Goal: Task Accomplishment & Management: Manage account settings

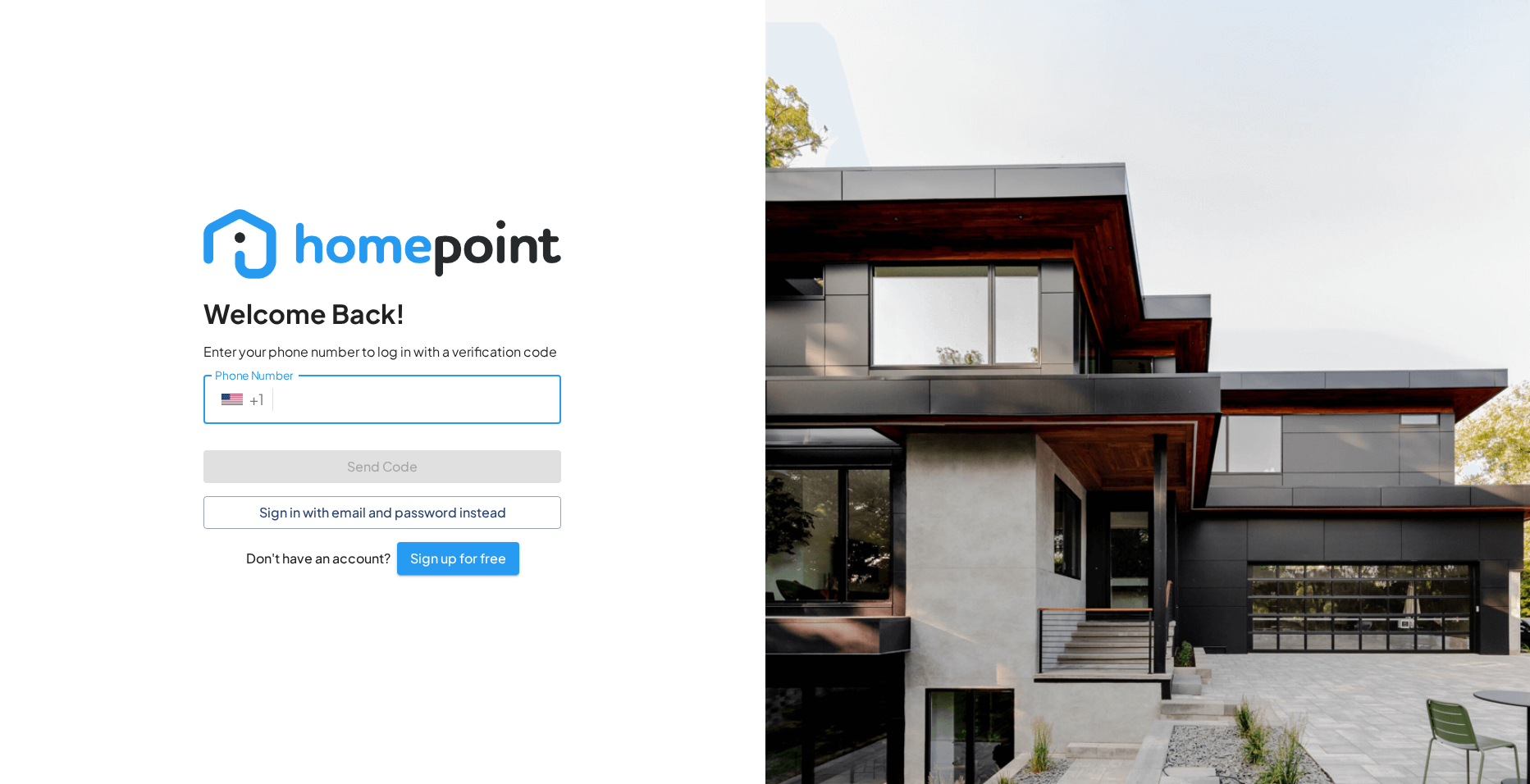
click at [340, 398] on input "Phone Number" at bounding box center [420, 398] width 281 height 48
type input "[PHONE_NUMBER]"
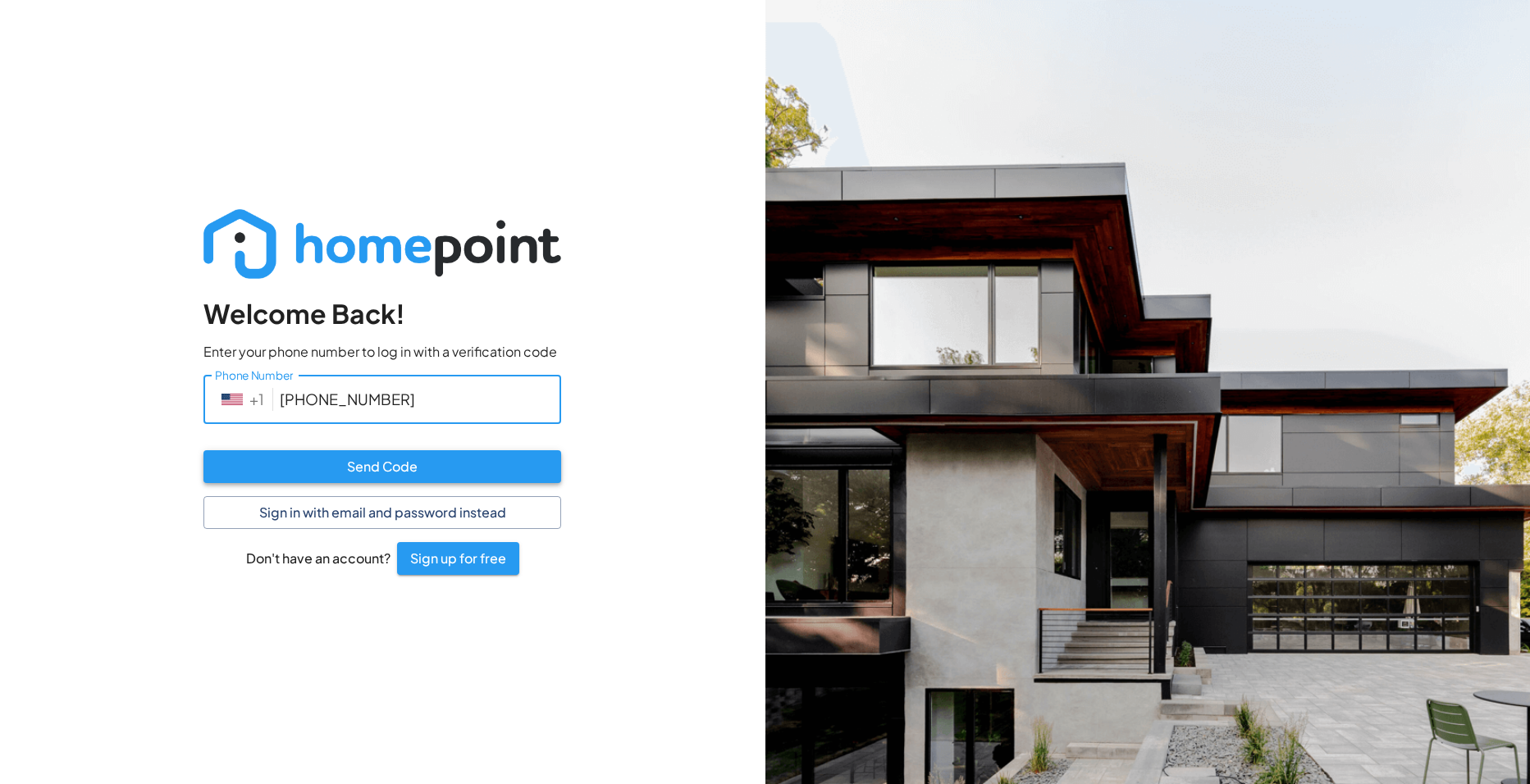
click at [442, 470] on button "Send Code" at bounding box center [382, 467] width 358 height 33
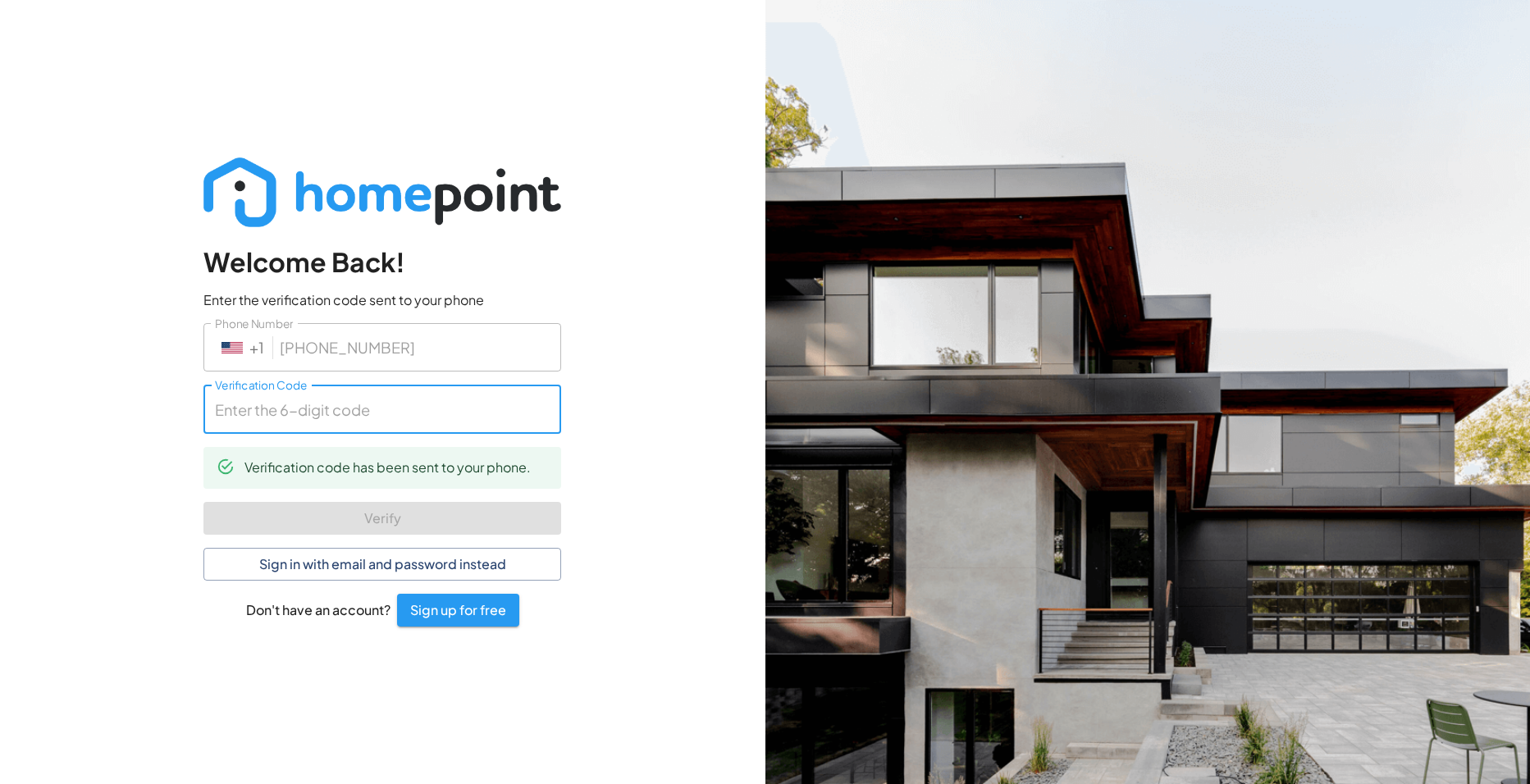
click at [347, 403] on input "Verification Code" at bounding box center [382, 409] width 358 height 48
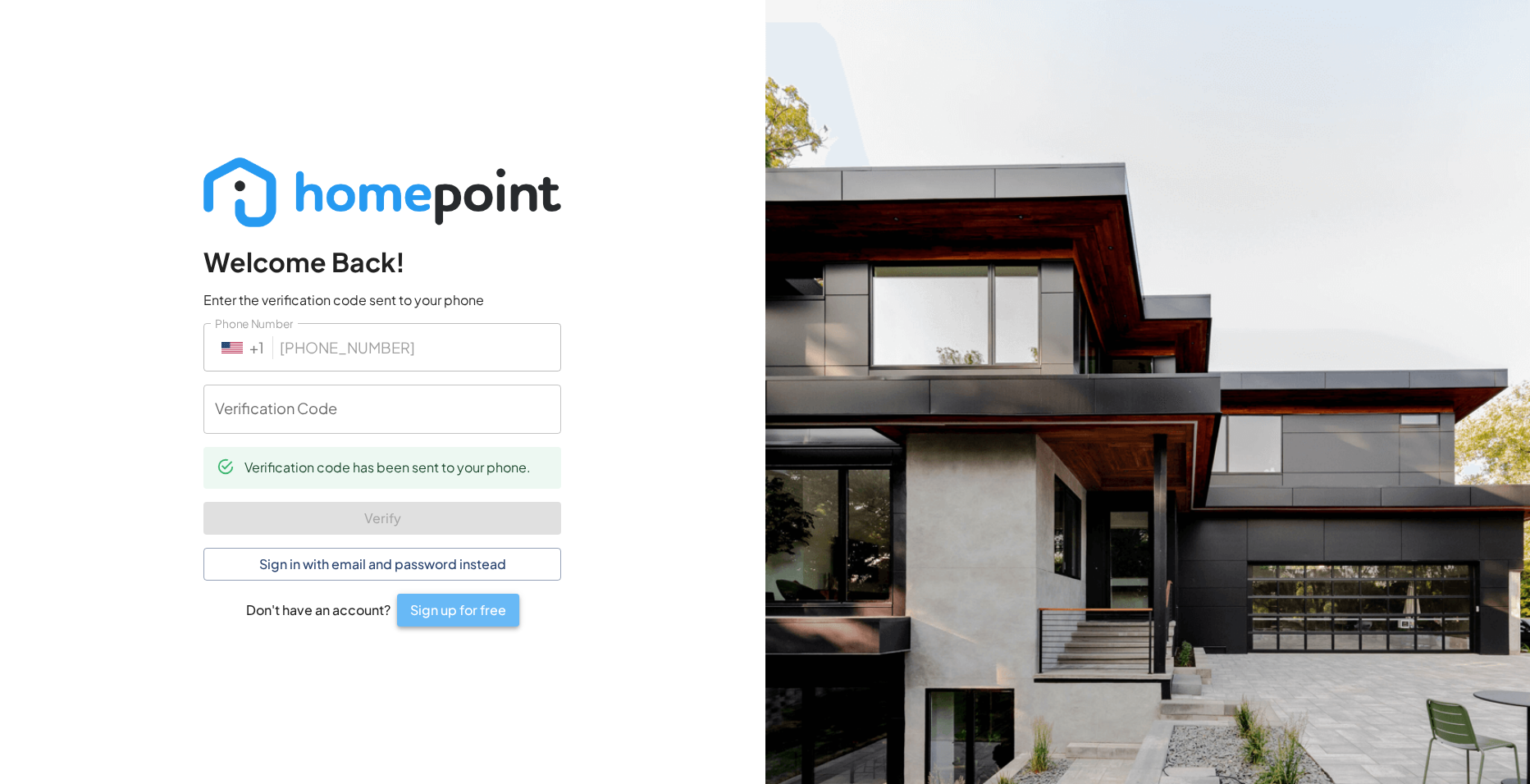
click at [412, 604] on button "Sign up for free" at bounding box center [458, 610] width 122 height 33
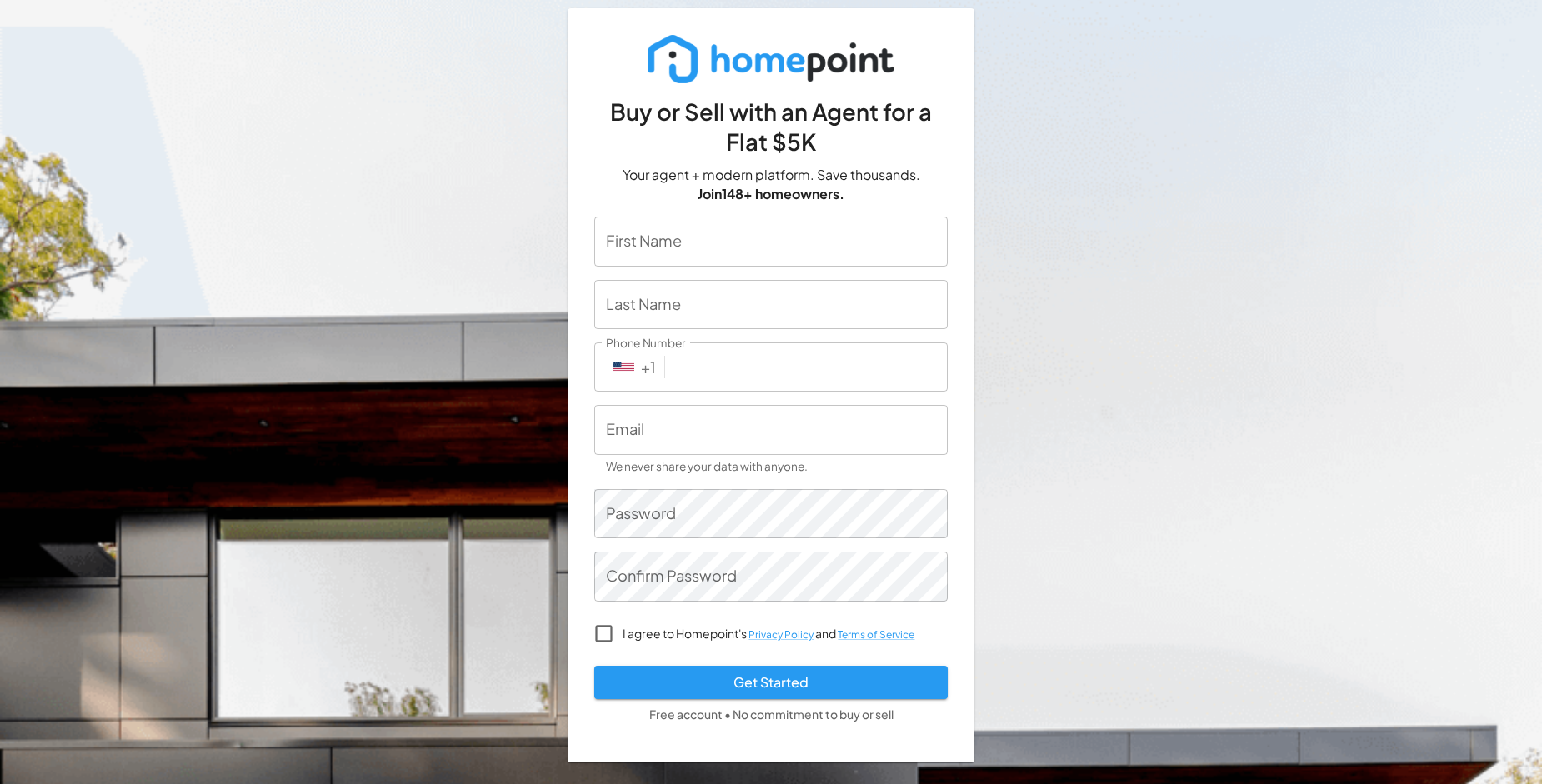
scroll to position [23, 0]
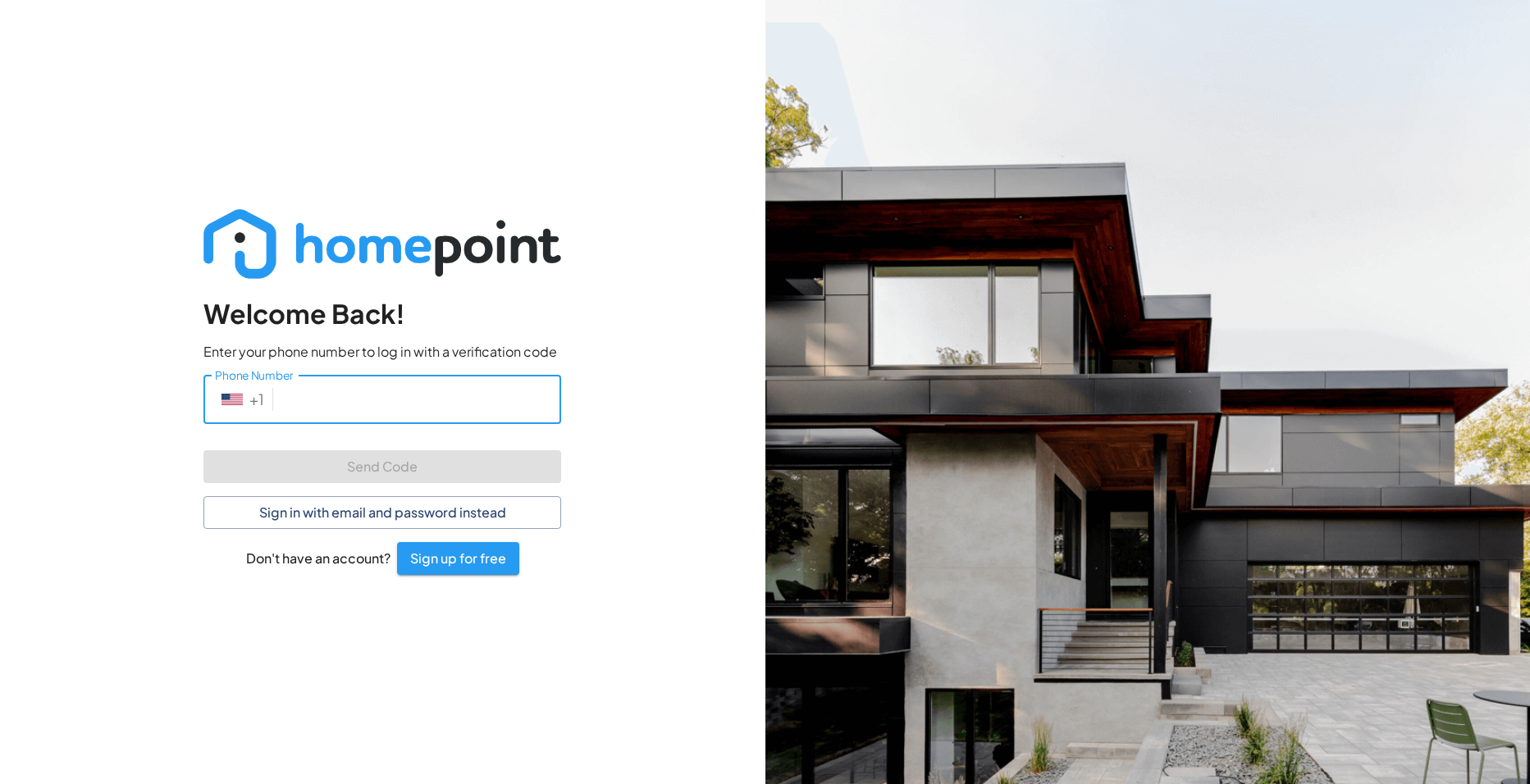
click at [310, 382] on input "Phone Number" at bounding box center [420, 398] width 281 height 48
drag, startPoint x: 308, startPoint y: 398, endPoint x: 279, endPoint y: 401, distance: 29.2
click at [279, 401] on div "​ + 1 Phone Number" at bounding box center [382, 398] width 358 height 48
drag, startPoint x: 279, startPoint y: 401, endPoint x: 261, endPoint y: 396, distance: 18.7
click at [261, 396] on div "​ + 1 Phone Number" at bounding box center [382, 398] width 358 height 48
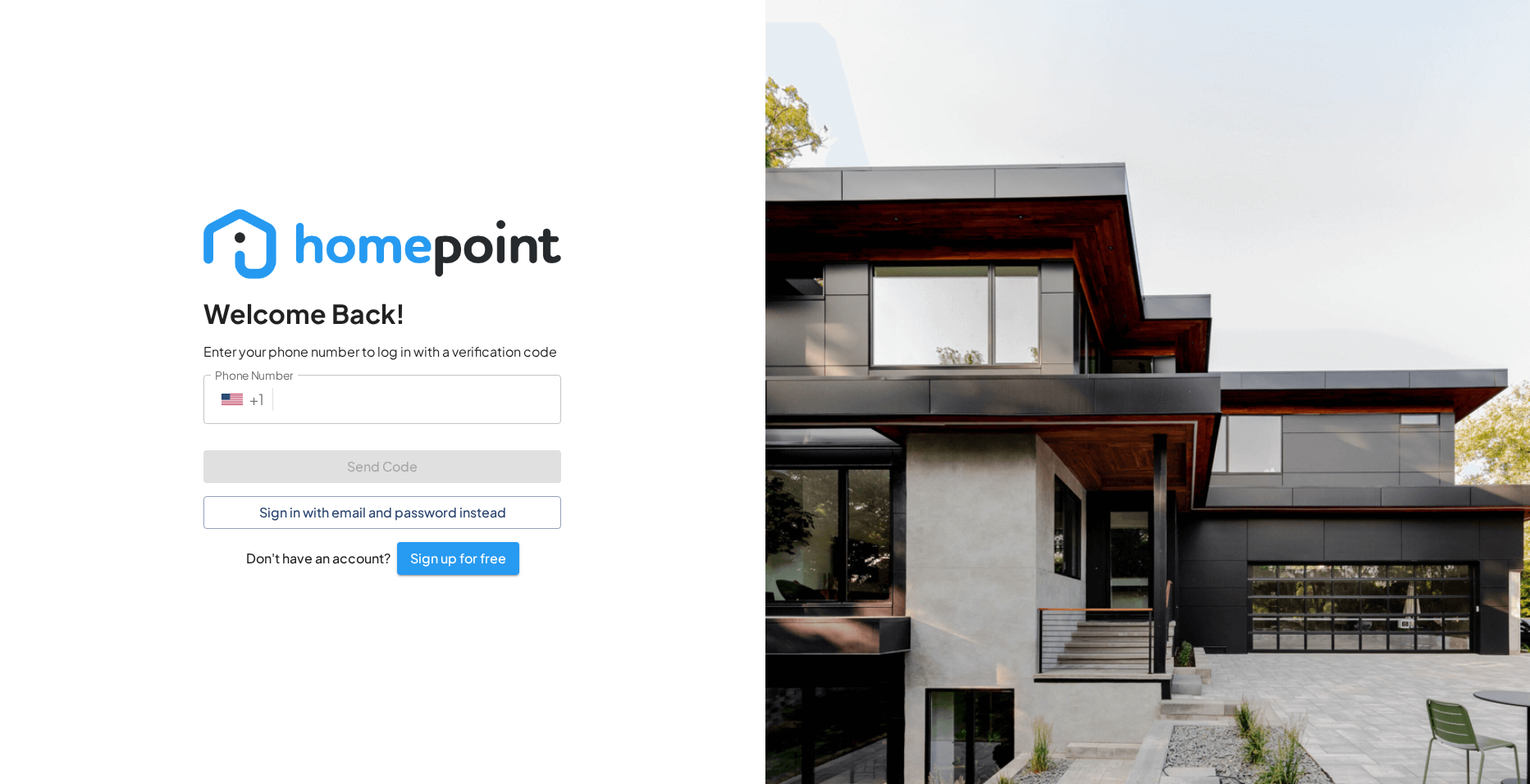
click at [272, 396] on div "​ + 1 Phone Number" at bounding box center [382, 398] width 358 height 48
drag, startPoint x: 269, startPoint y: 396, endPoint x: 246, endPoint y: 412, distance: 28.0
click at [246, 412] on div "​ + 1 Phone Number" at bounding box center [382, 398] width 358 height 48
click at [287, 400] on input "Phone Number" at bounding box center [420, 398] width 281 height 48
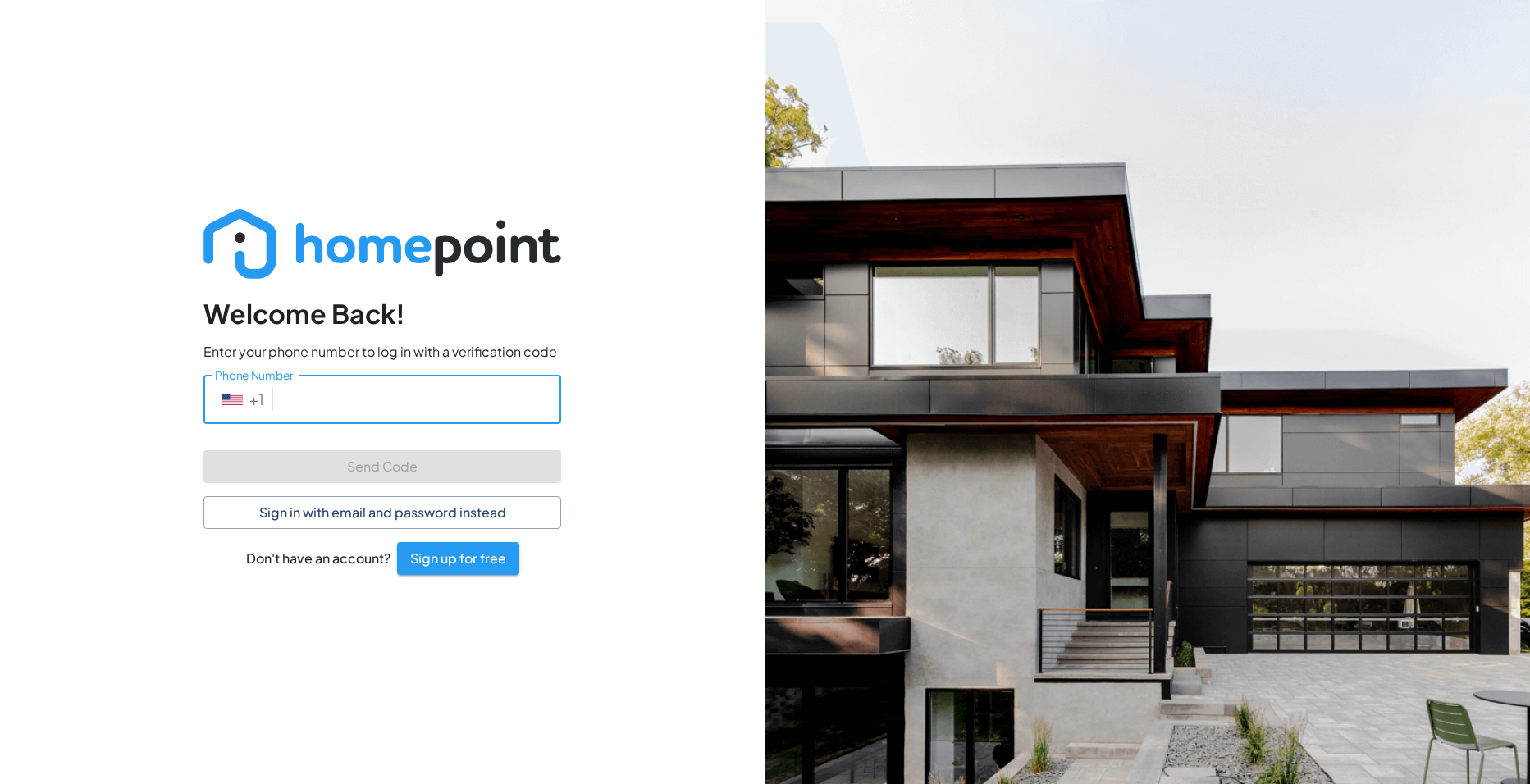
click at [287, 400] on input "Phone Number" at bounding box center [420, 398] width 281 height 48
type input "5"
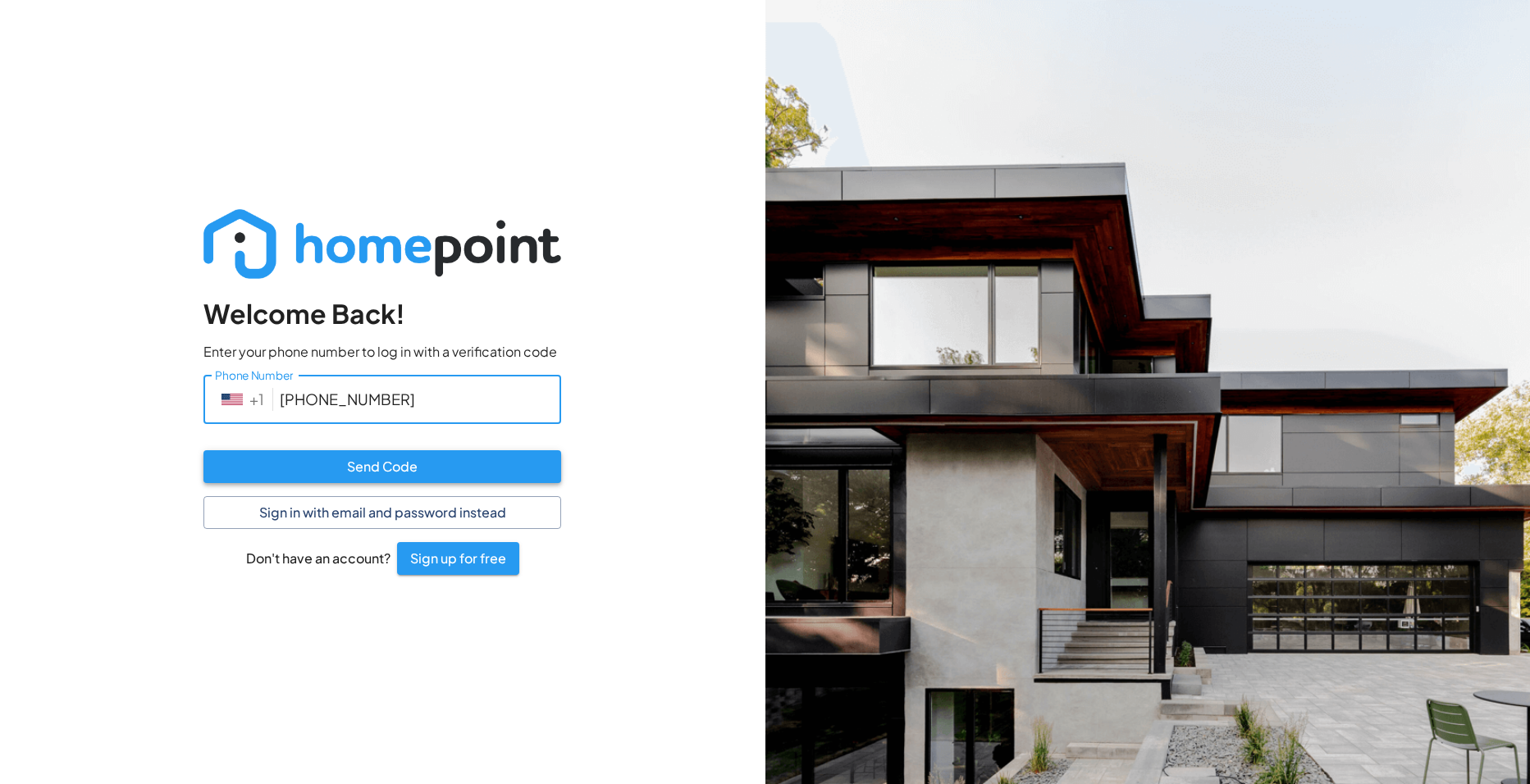
type input "[PHONE_NUMBER]"
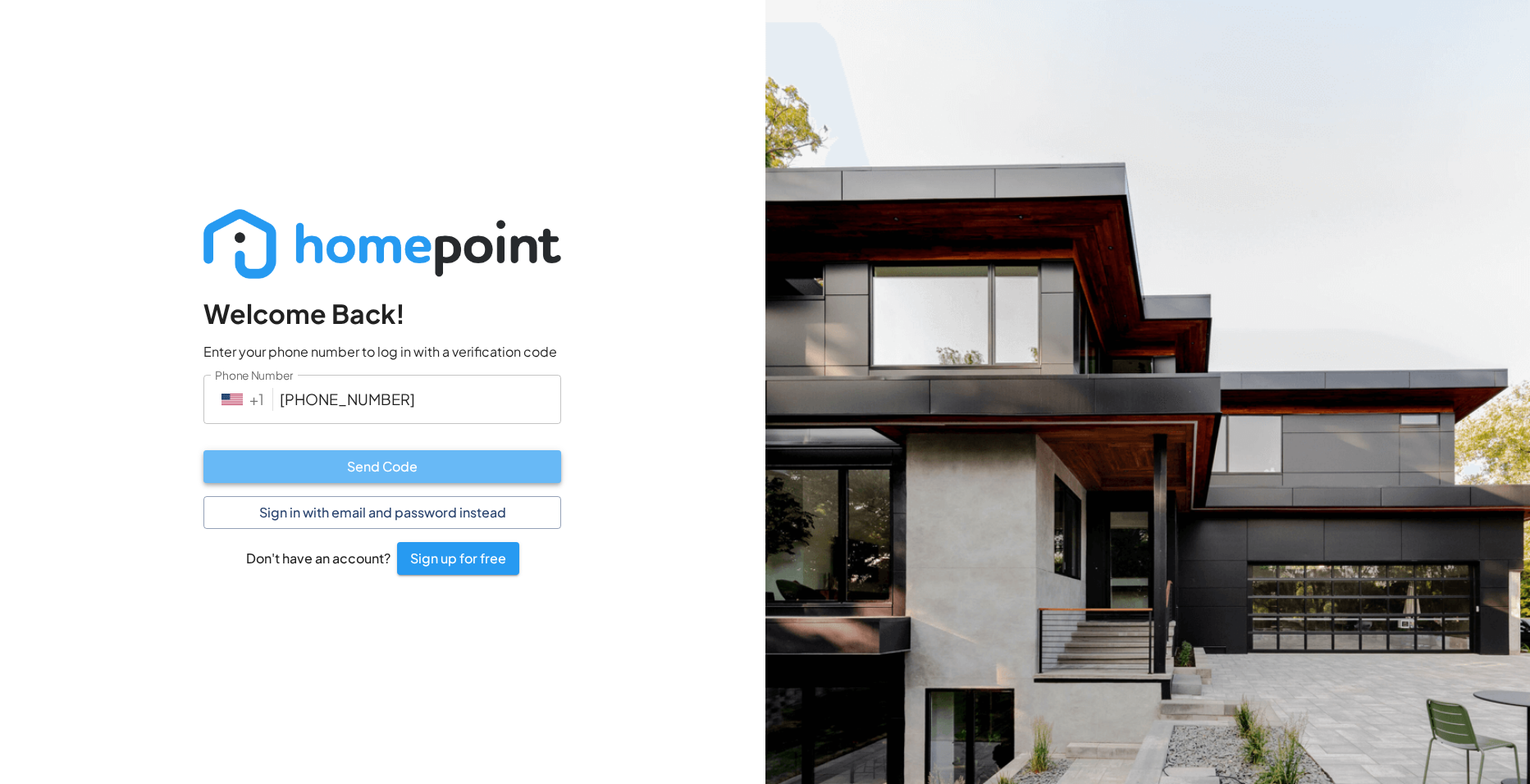
click at [320, 458] on button "Send Code" at bounding box center [382, 467] width 358 height 33
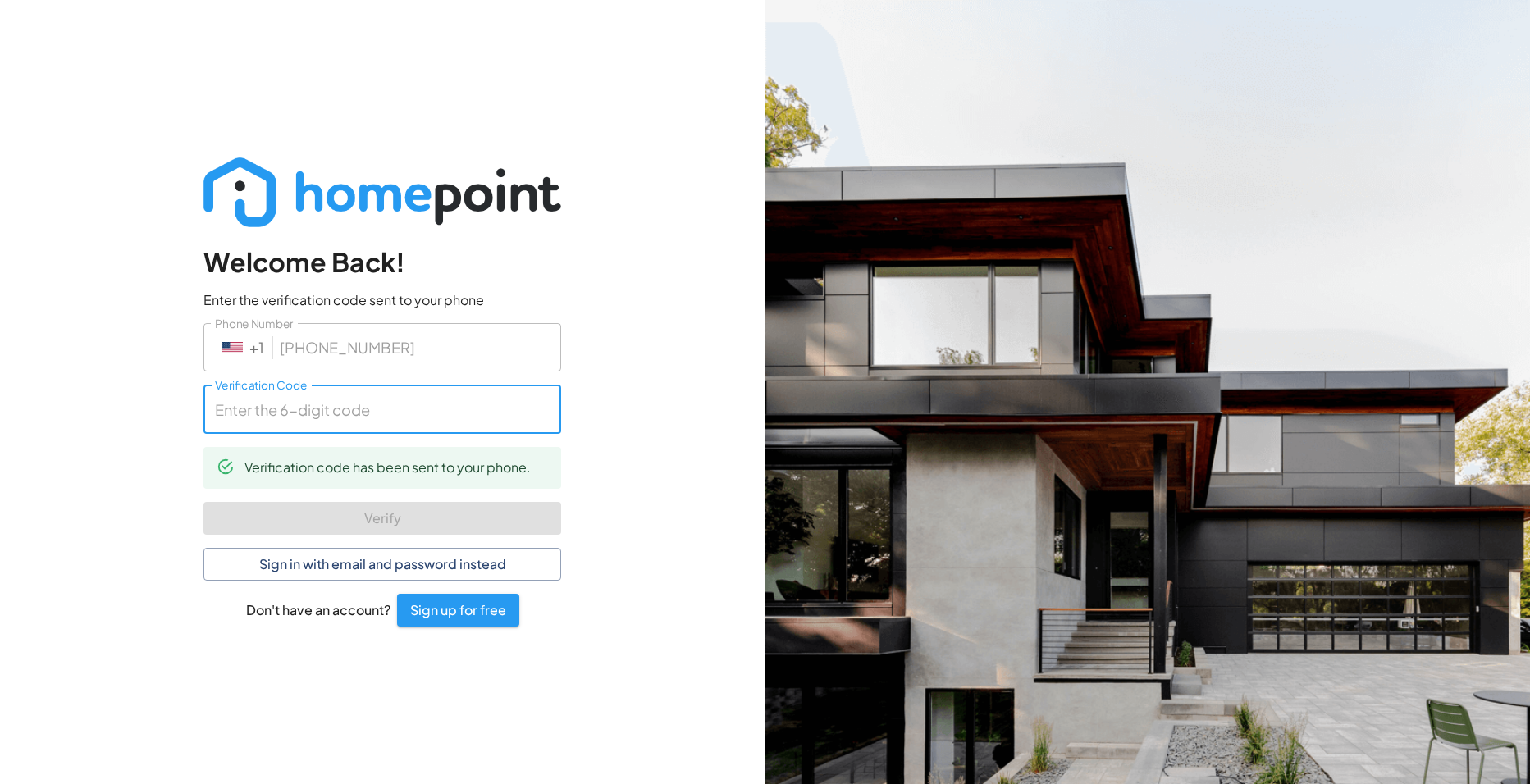
click at [318, 402] on input "Verification Code" at bounding box center [382, 409] width 358 height 48
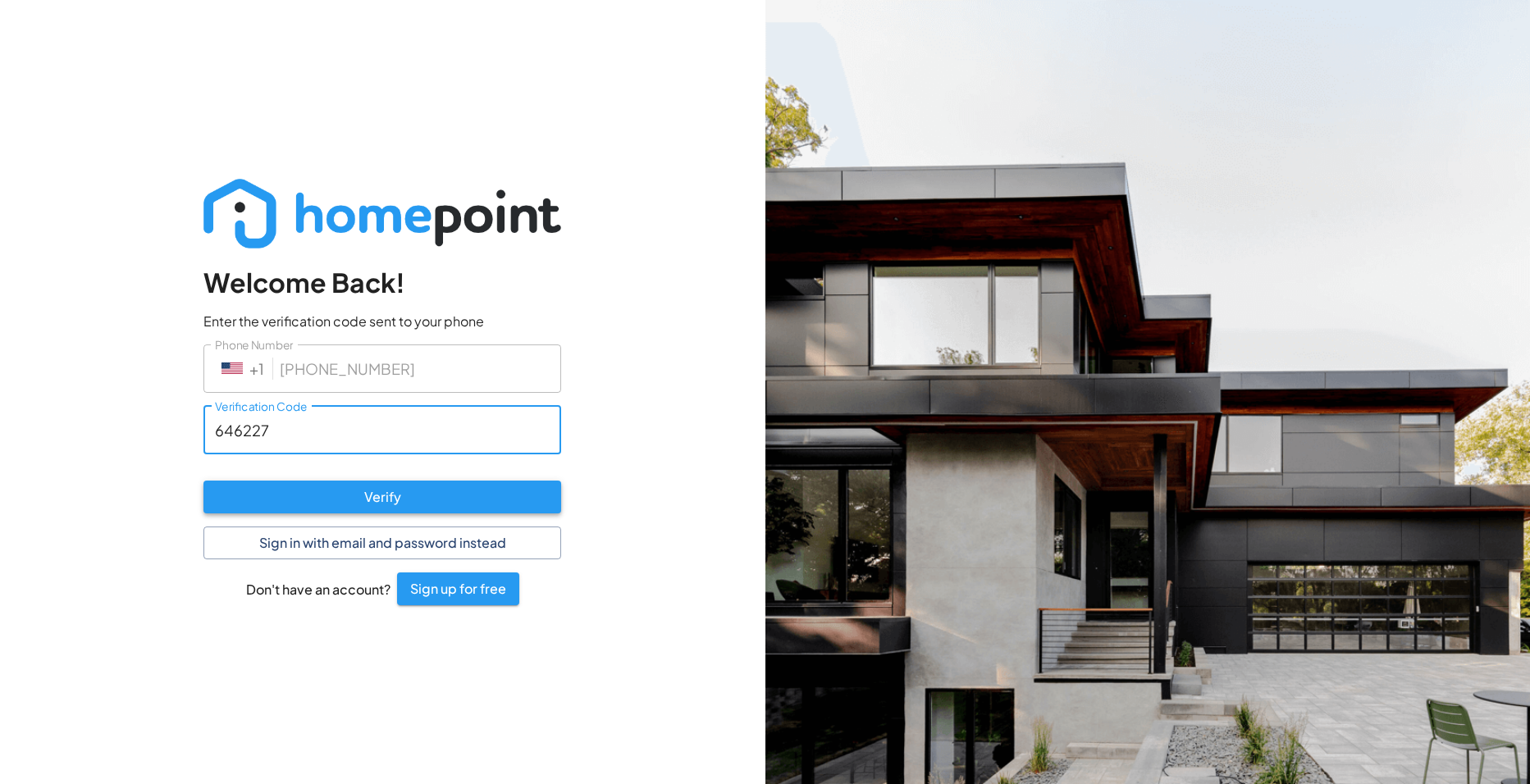
type input "646227"
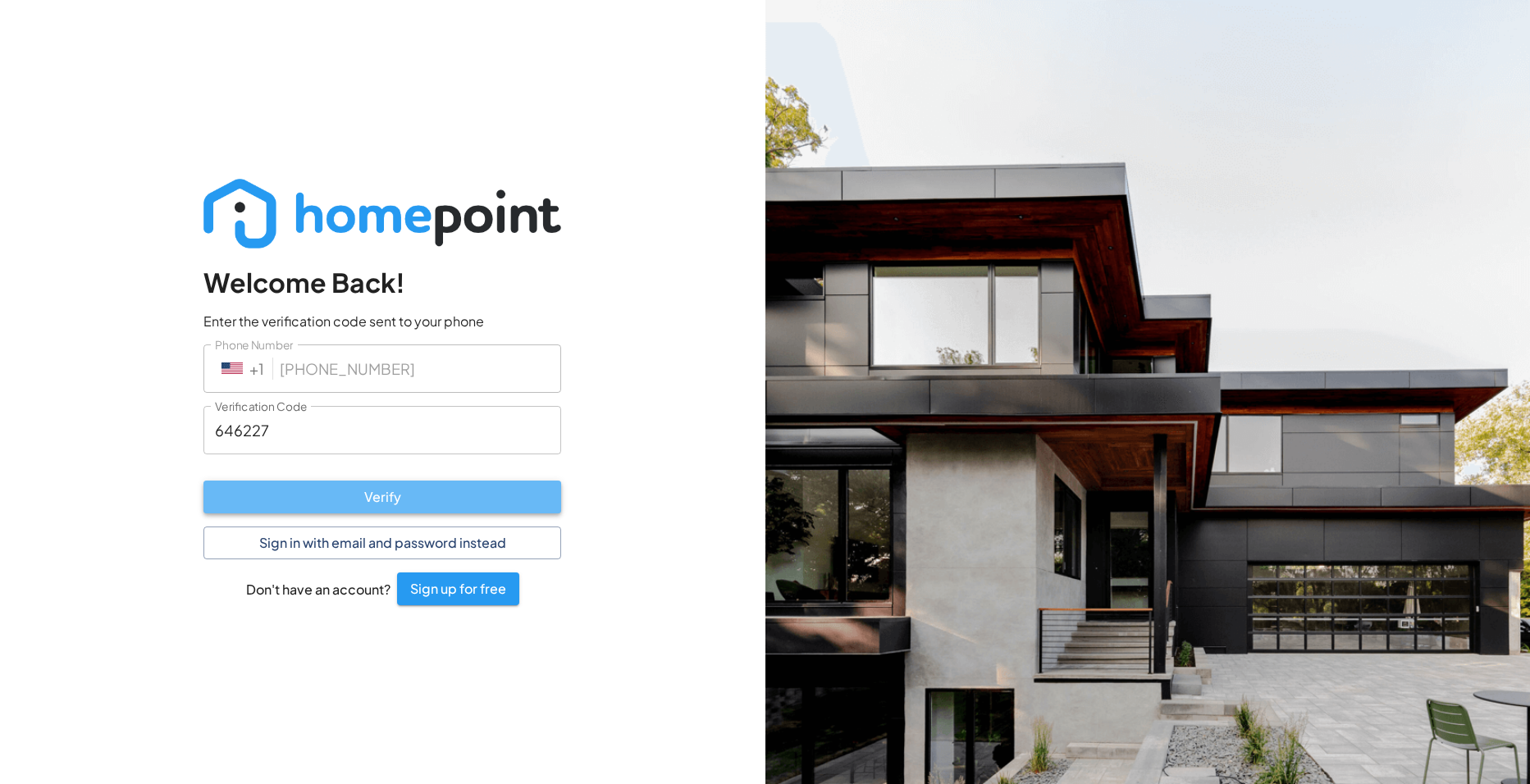
click at [372, 489] on button "Verify" at bounding box center [382, 497] width 358 height 33
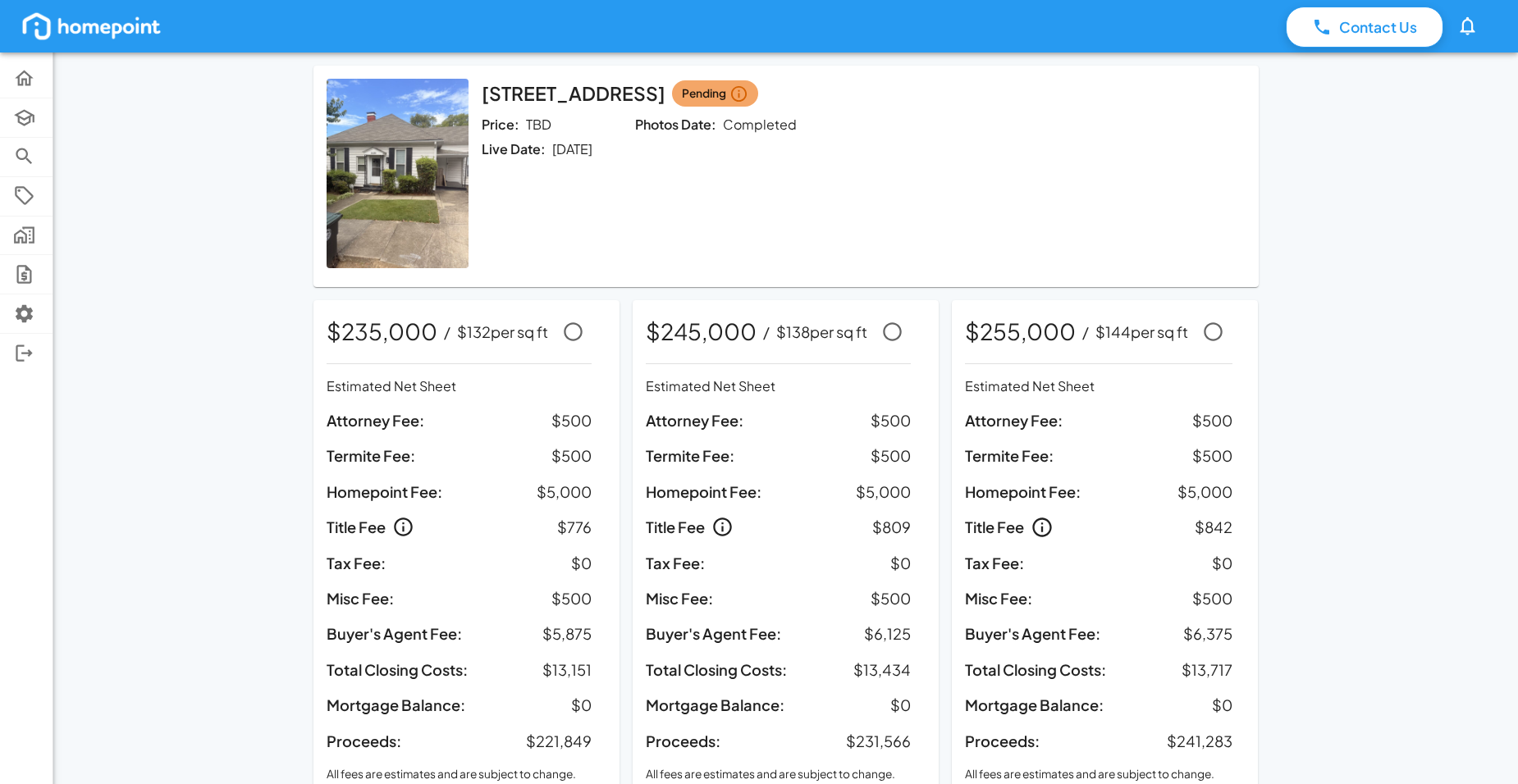
click at [1472, 31] on icon "button" at bounding box center [1466, 26] width 15 height 18
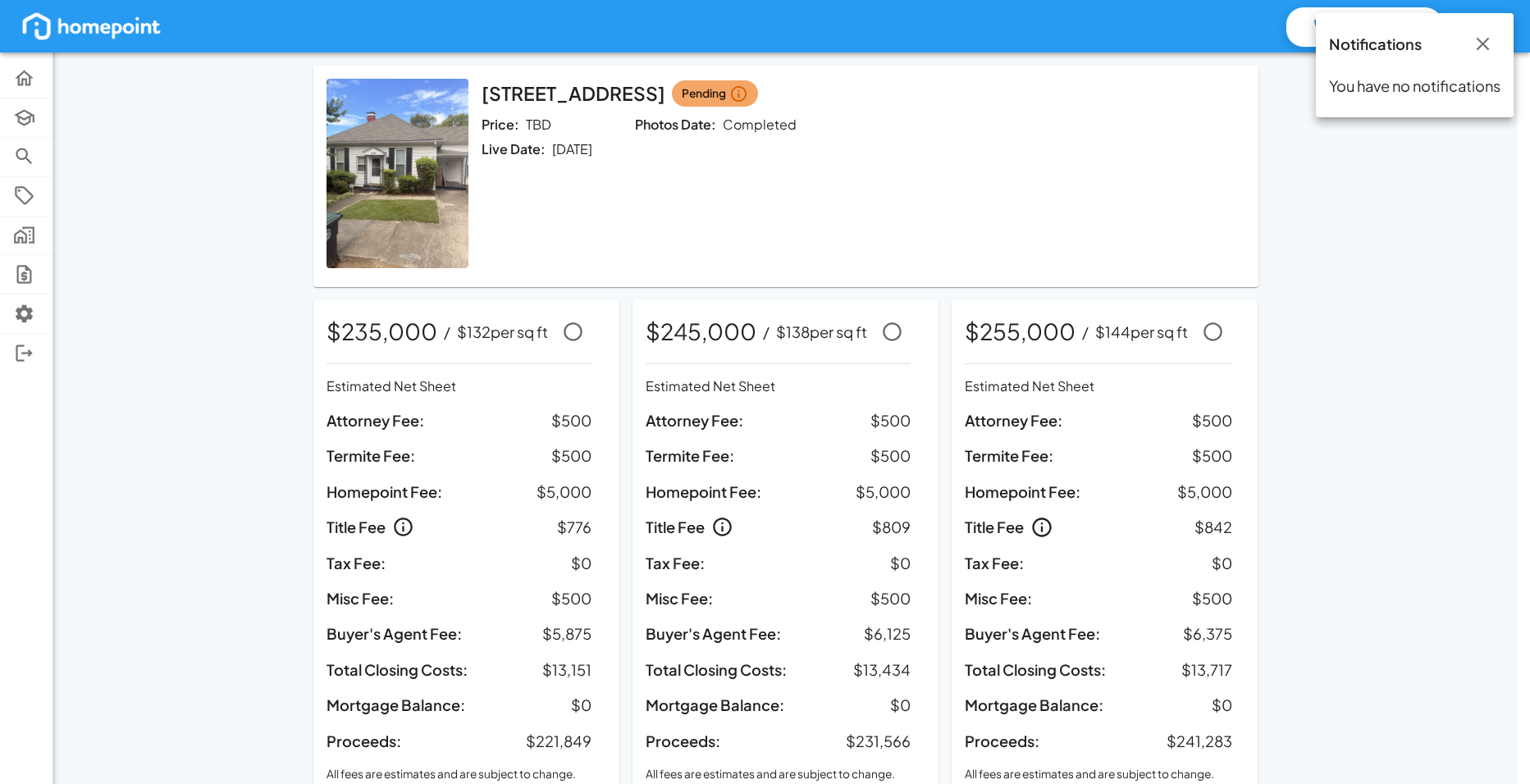
click at [1453, 248] on div at bounding box center [765, 392] width 1530 height 784
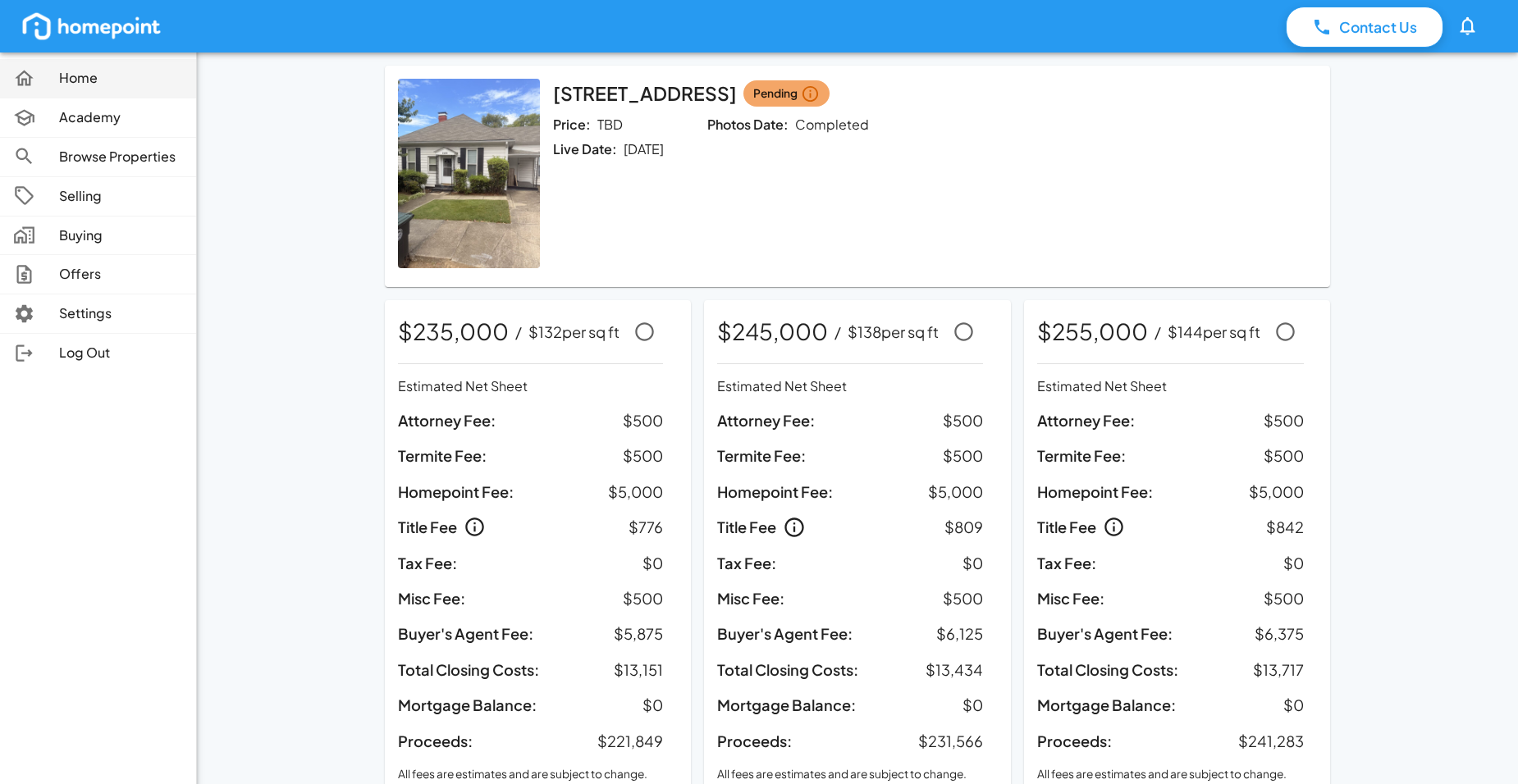
click at [23, 83] on icon at bounding box center [24, 78] width 19 height 16
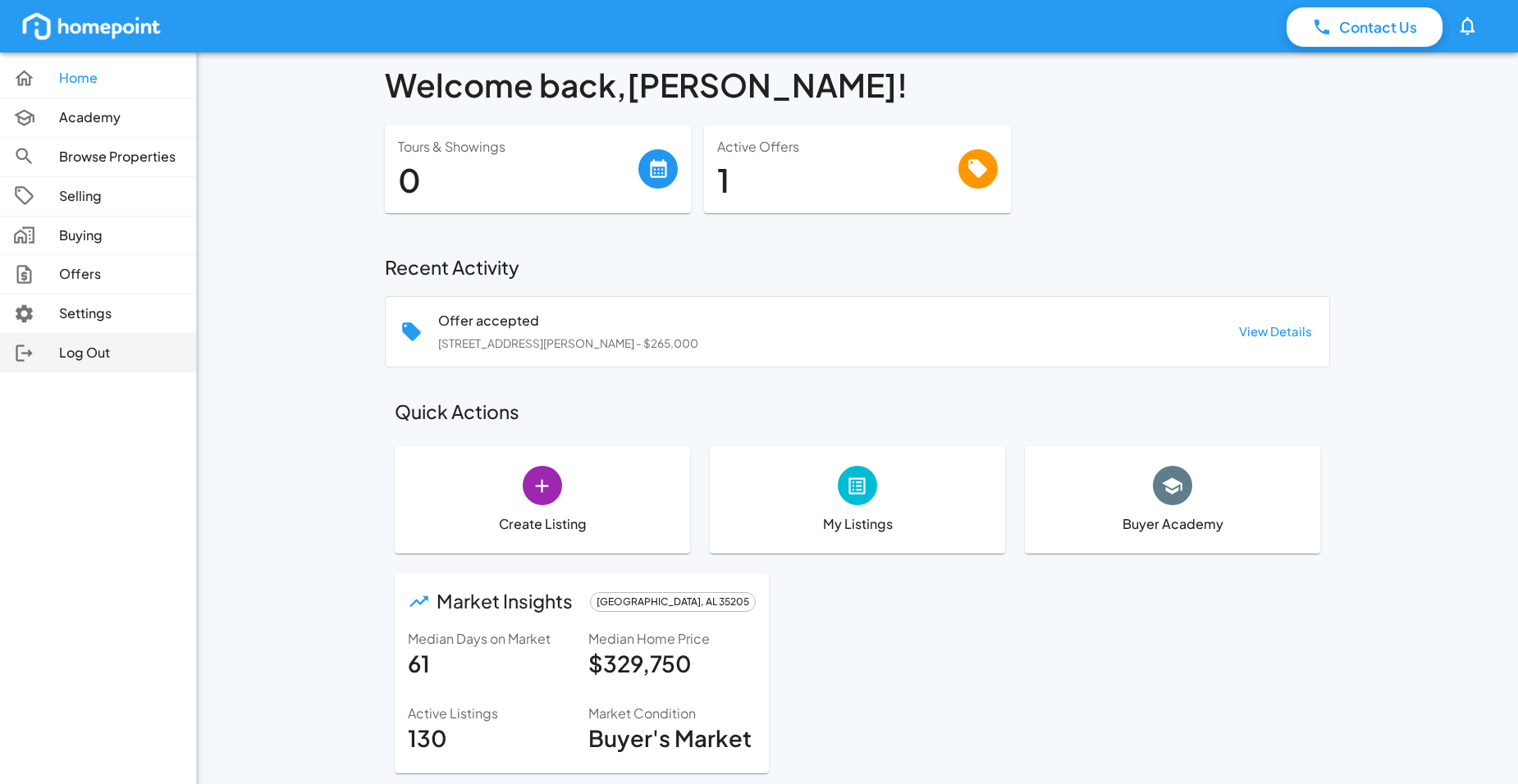
click at [97, 339] on li "Log Out" at bounding box center [98, 353] width 196 height 38
